Goal: Task Accomplishment & Management: Manage account settings

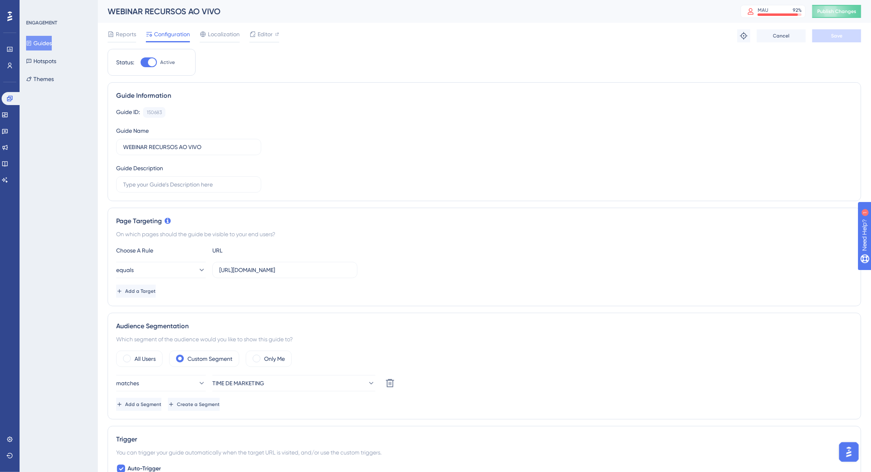
click at [44, 43] on button "Guides" at bounding box center [39, 43] width 26 height 15
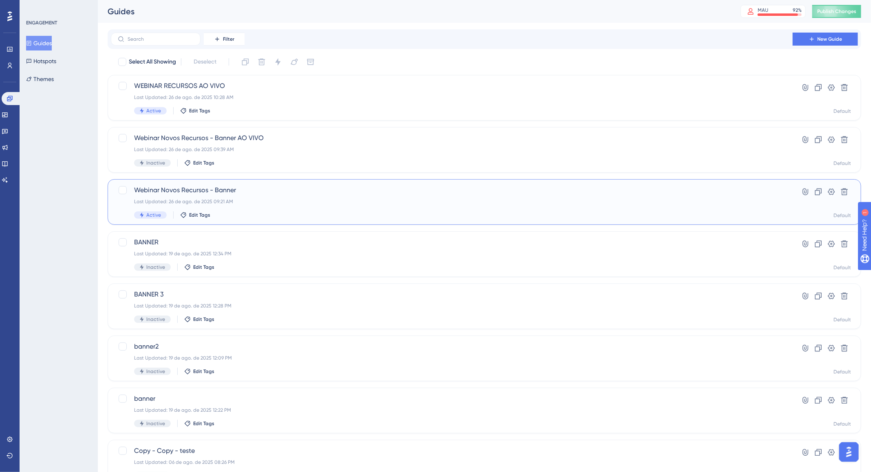
click at [511, 220] on div "Webinar Novos Recursos - Banner Last Updated: 26 de ago. de 2025 09:21 AM Activ…" at bounding box center [485, 202] width 754 height 46
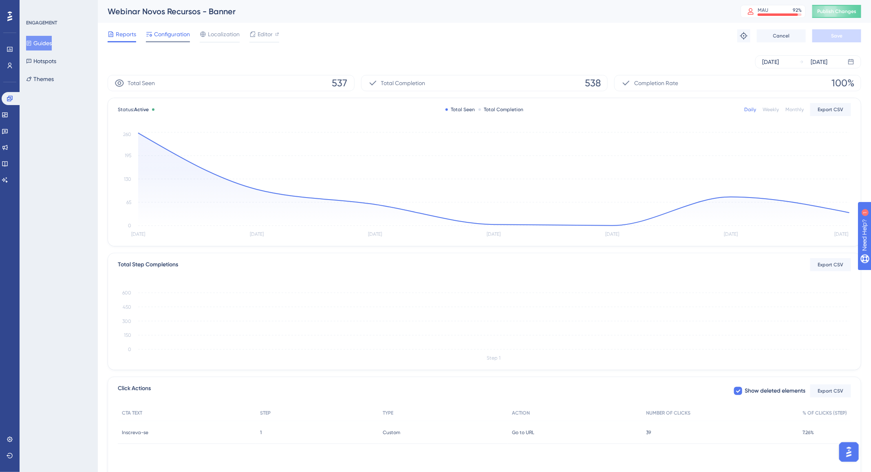
click at [160, 33] on span "Configuration" at bounding box center [172, 34] width 36 height 10
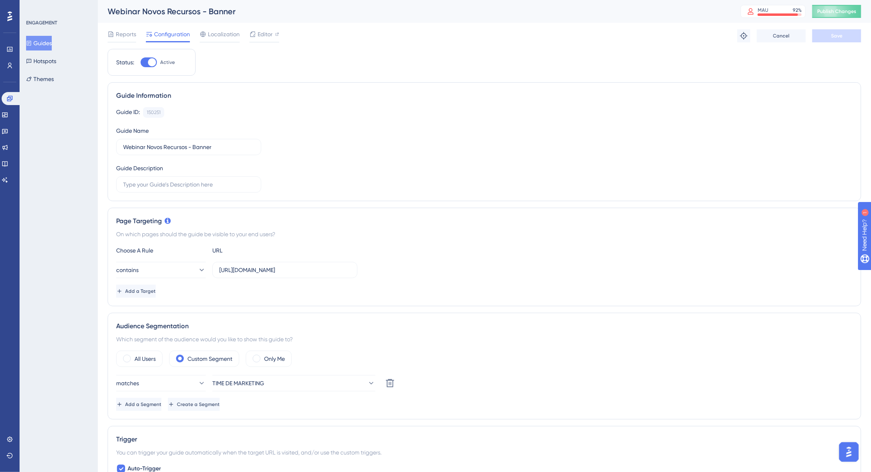
click at [152, 61] on div at bounding box center [152, 62] width 8 height 8
click at [141, 62] on input "Active" at bounding box center [140, 62] width 0 height 0
checkbox input "false"
click at [833, 13] on span "Publish Changes" at bounding box center [836, 11] width 39 height 7
click at [835, 34] on span "Save" at bounding box center [836, 36] width 11 height 7
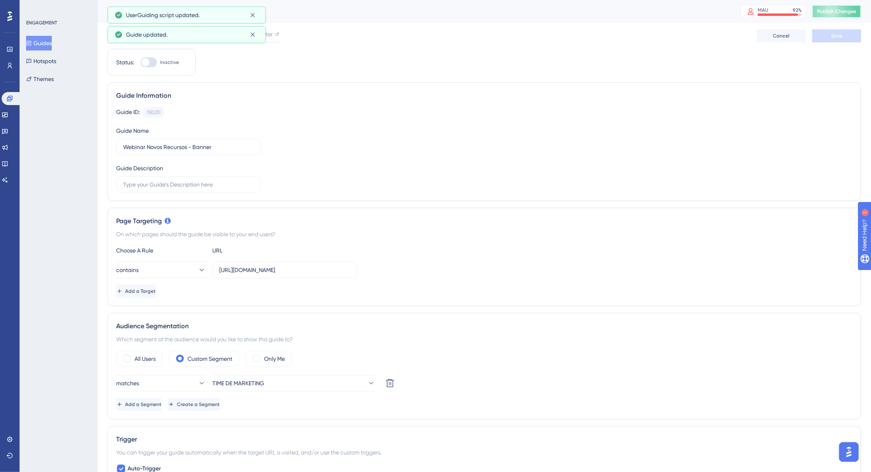
click at [843, 10] on span "Publish Changes" at bounding box center [836, 11] width 39 height 7
click at [122, 35] on span "Reports" at bounding box center [126, 34] width 20 height 10
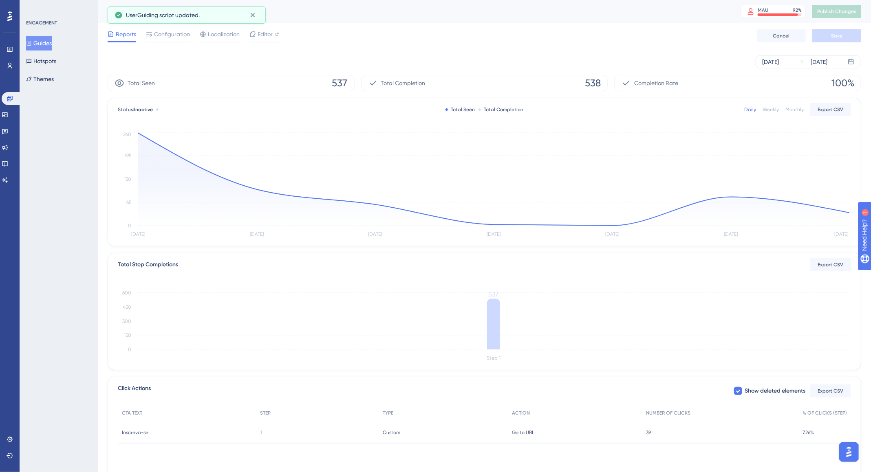
click at [44, 43] on button "Guides" at bounding box center [39, 43] width 26 height 15
